Goal: Navigation & Orientation: Find specific page/section

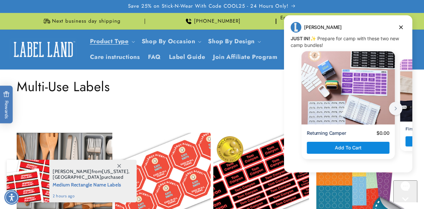
scroll to position [884, 0]
